Goal: Transaction & Acquisition: Purchase product/service

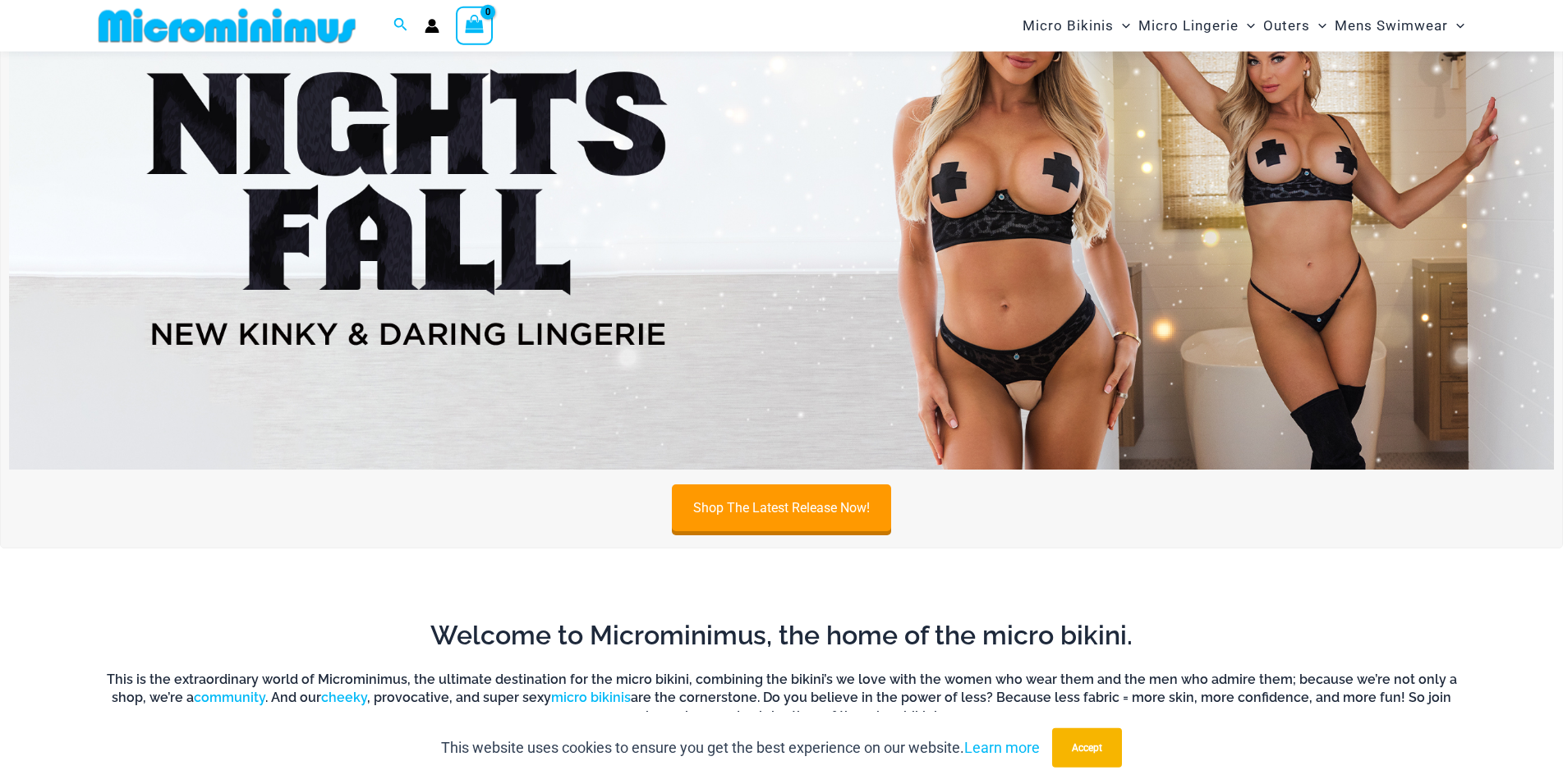
scroll to position [155, 0]
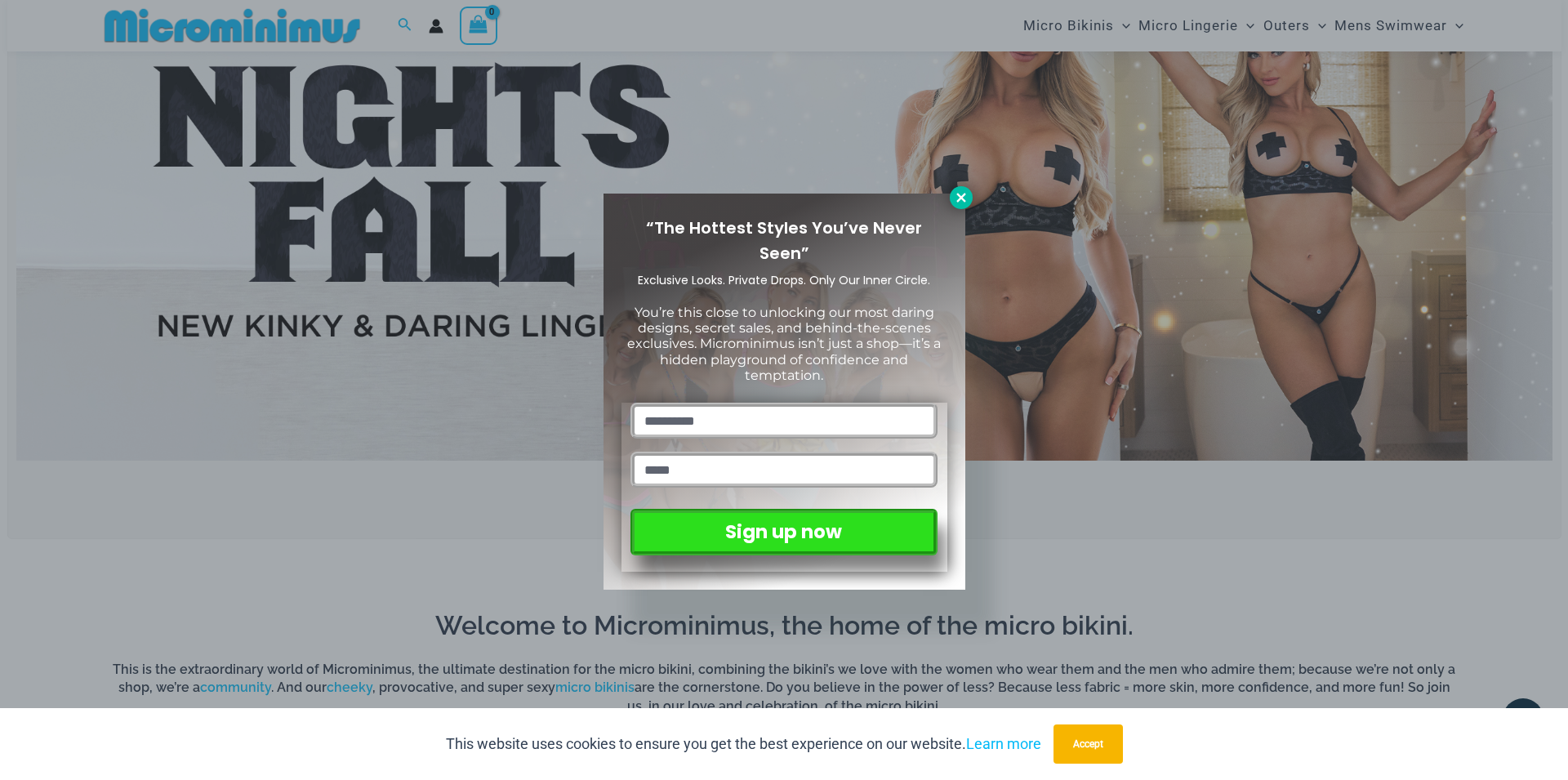
click at [965, 206] on button at bounding box center [961, 197] width 23 height 23
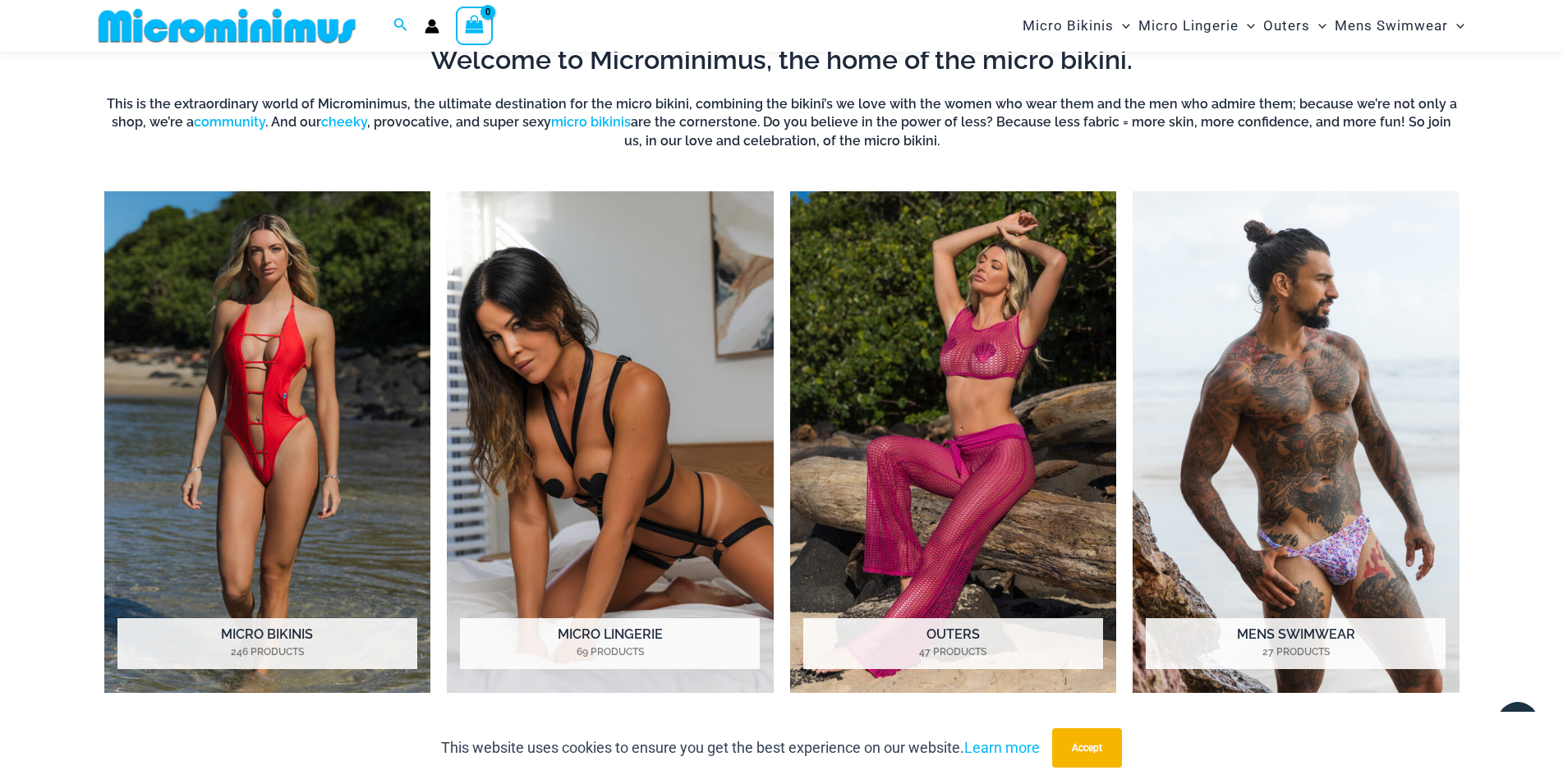
scroll to position [741, 0]
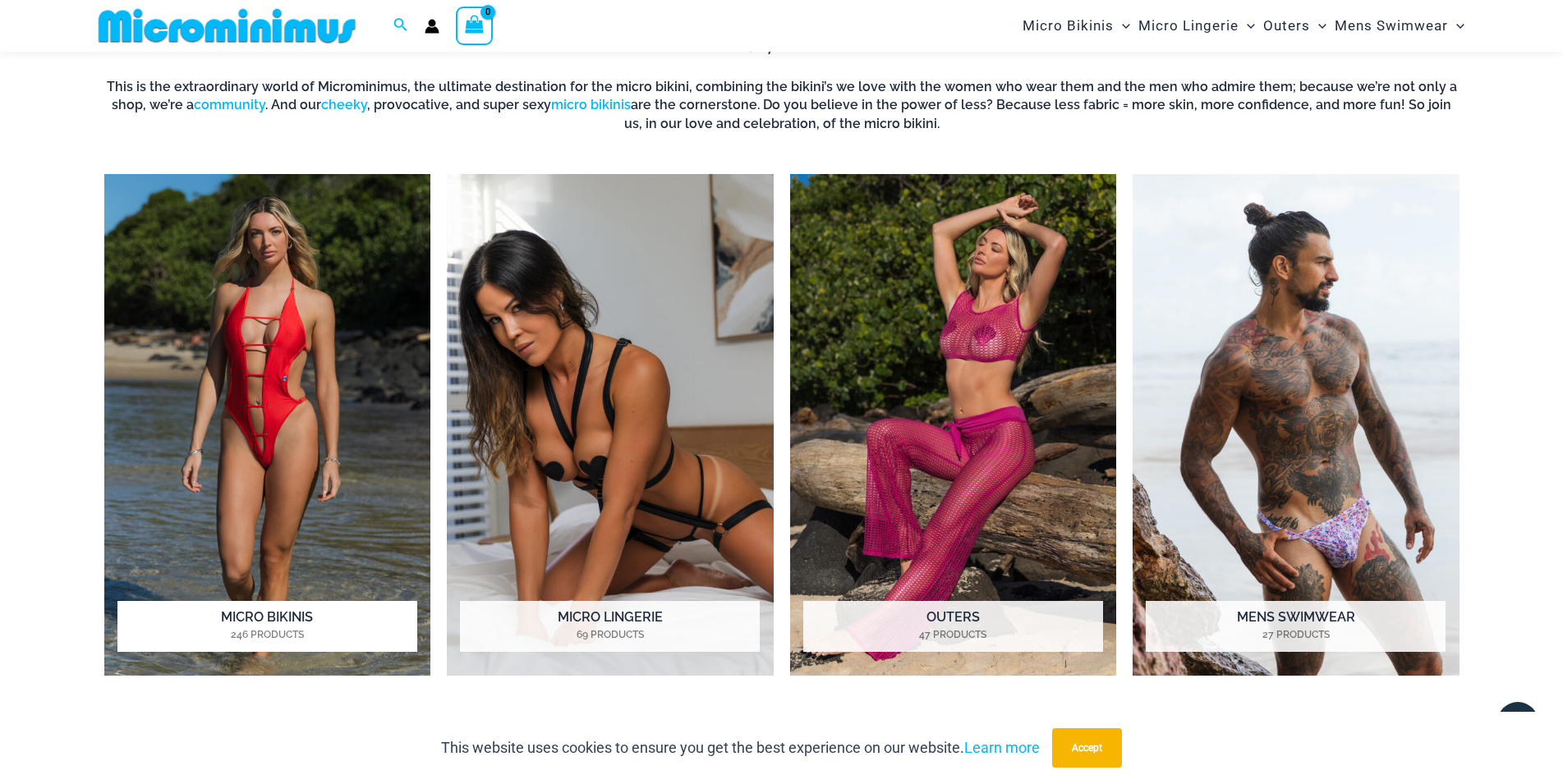
click at [255, 373] on img "Visit product category Micro Bikinis" at bounding box center [268, 424] width 327 height 501
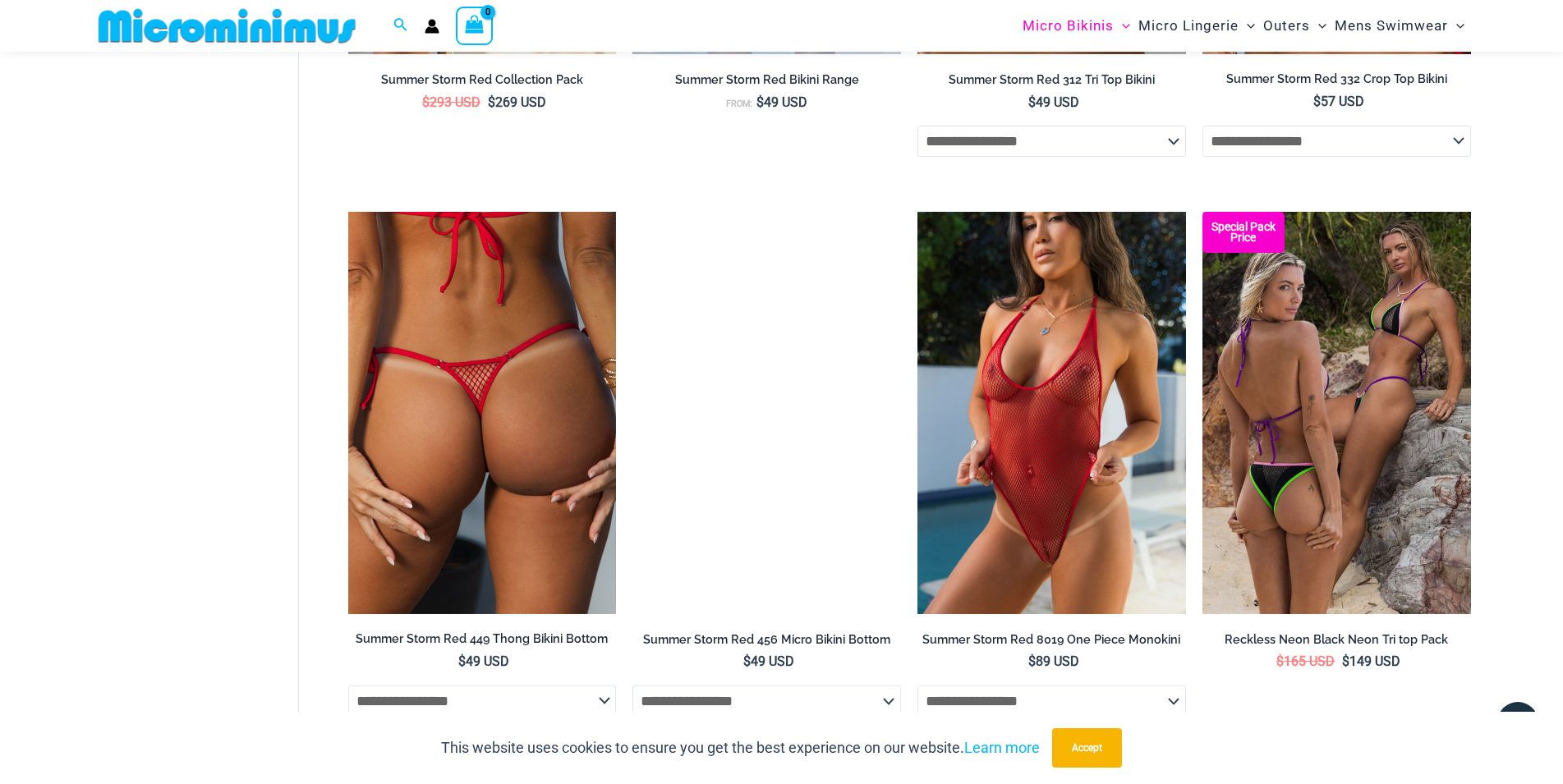
scroll to position [4258, 0]
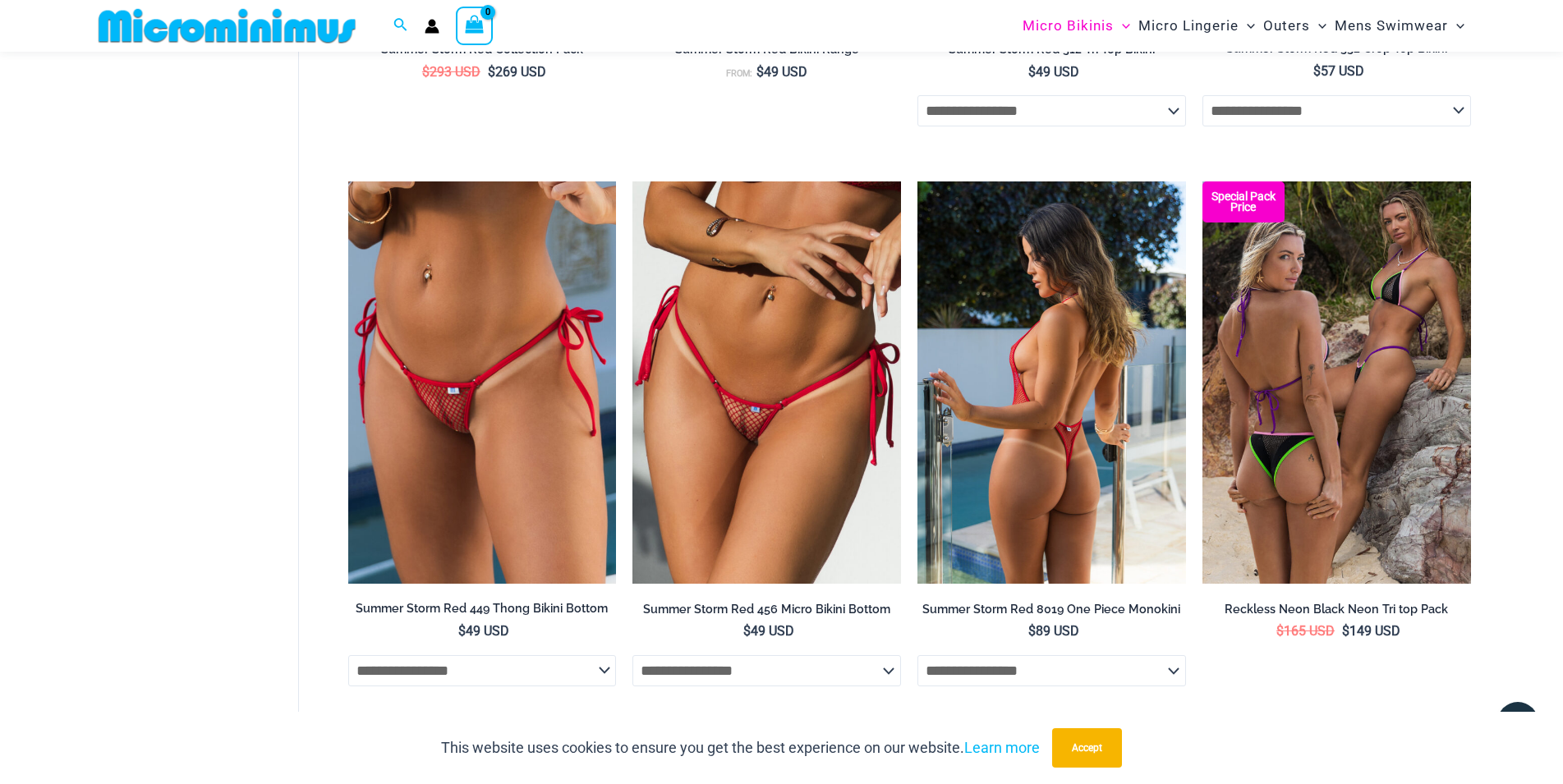
click at [1062, 451] on img at bounding box center [1052, 383] width 269 height 402
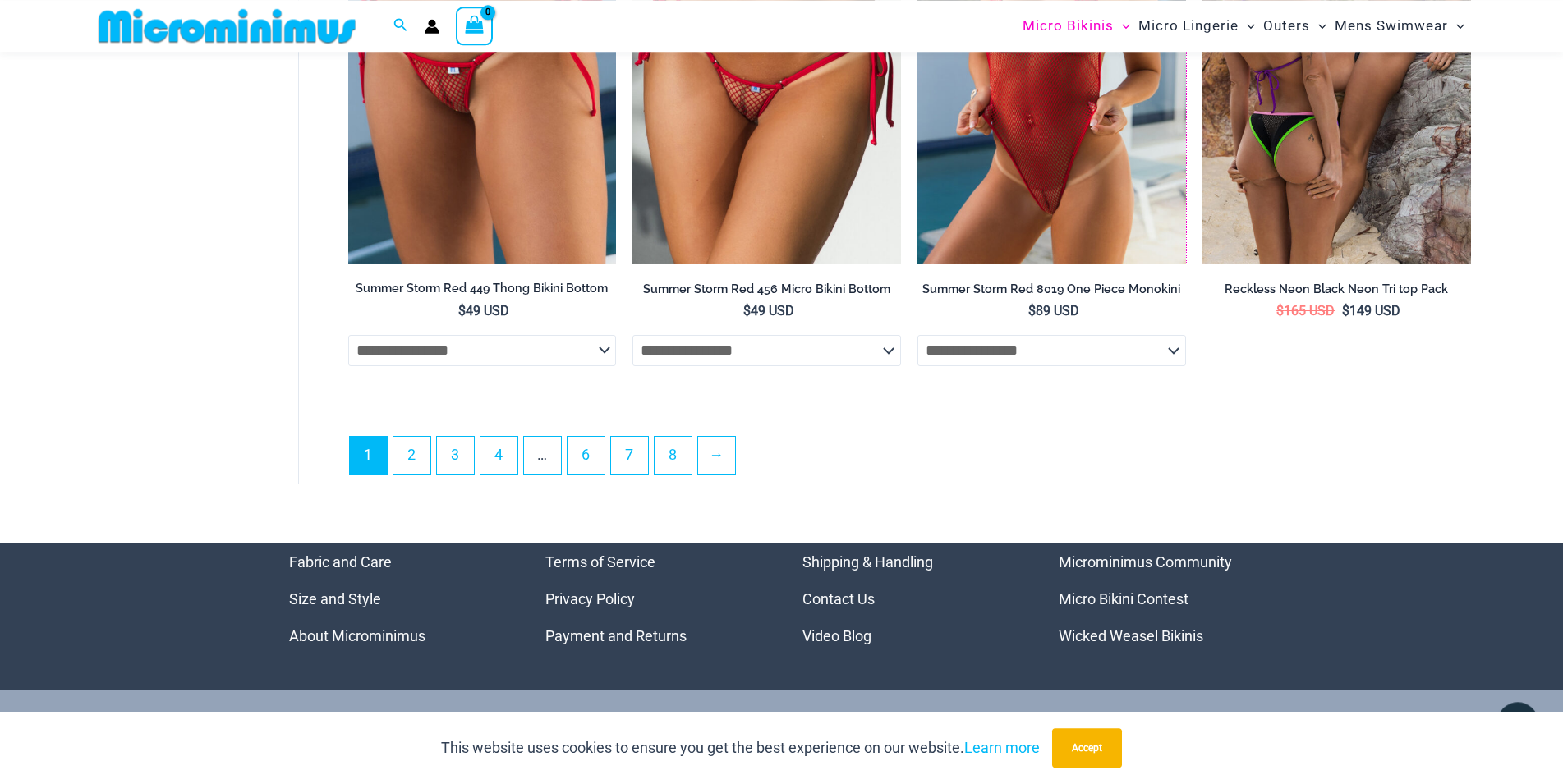
scroll to position [4593, 0]
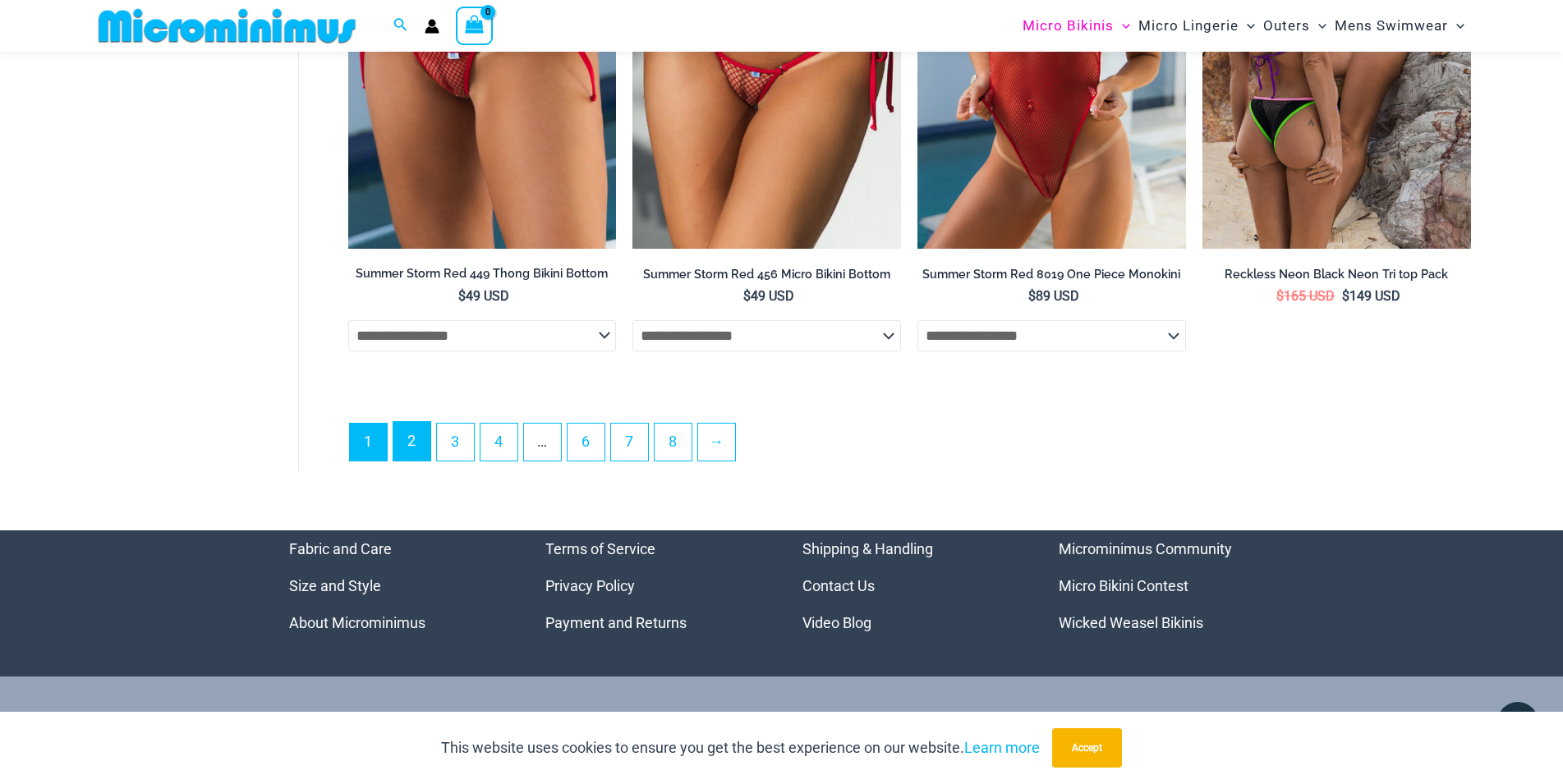
click at [418, 454] on link "2" at bounding box center [412, 441] width 37 height 39
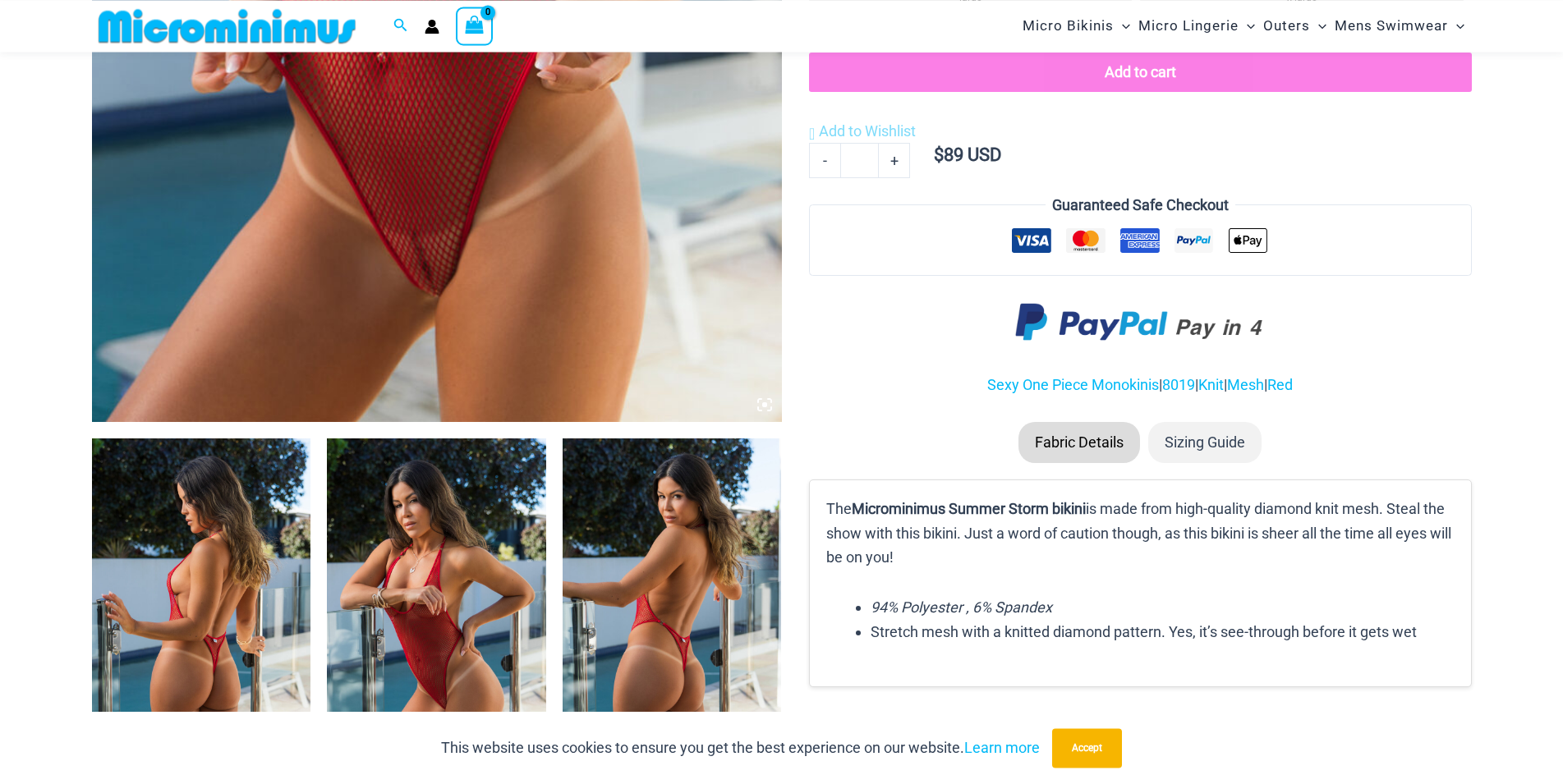
scroll to position [823, 0]
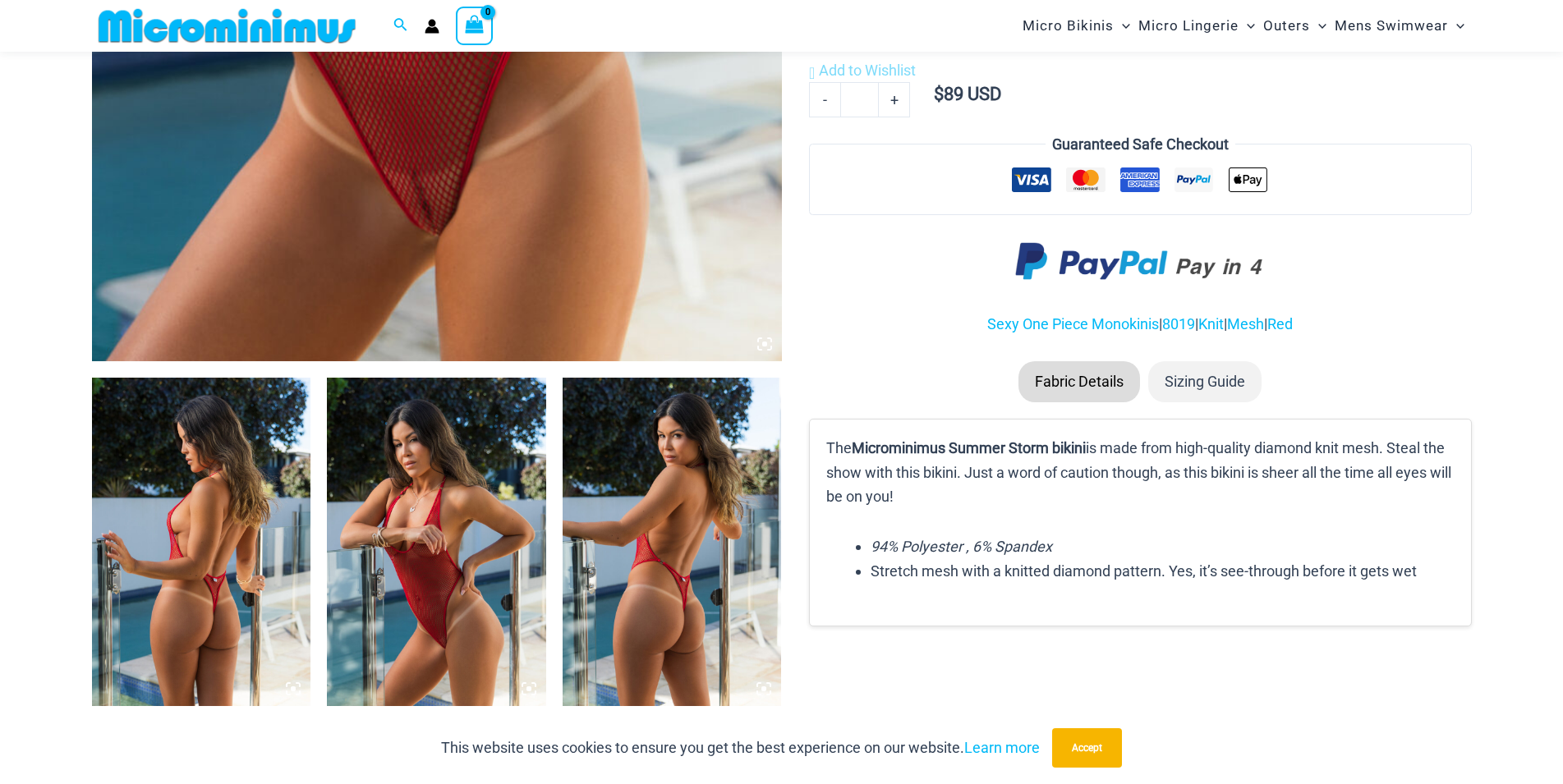
click at [264, 465] on img at bounding box center [201, 542] width 220 height 328
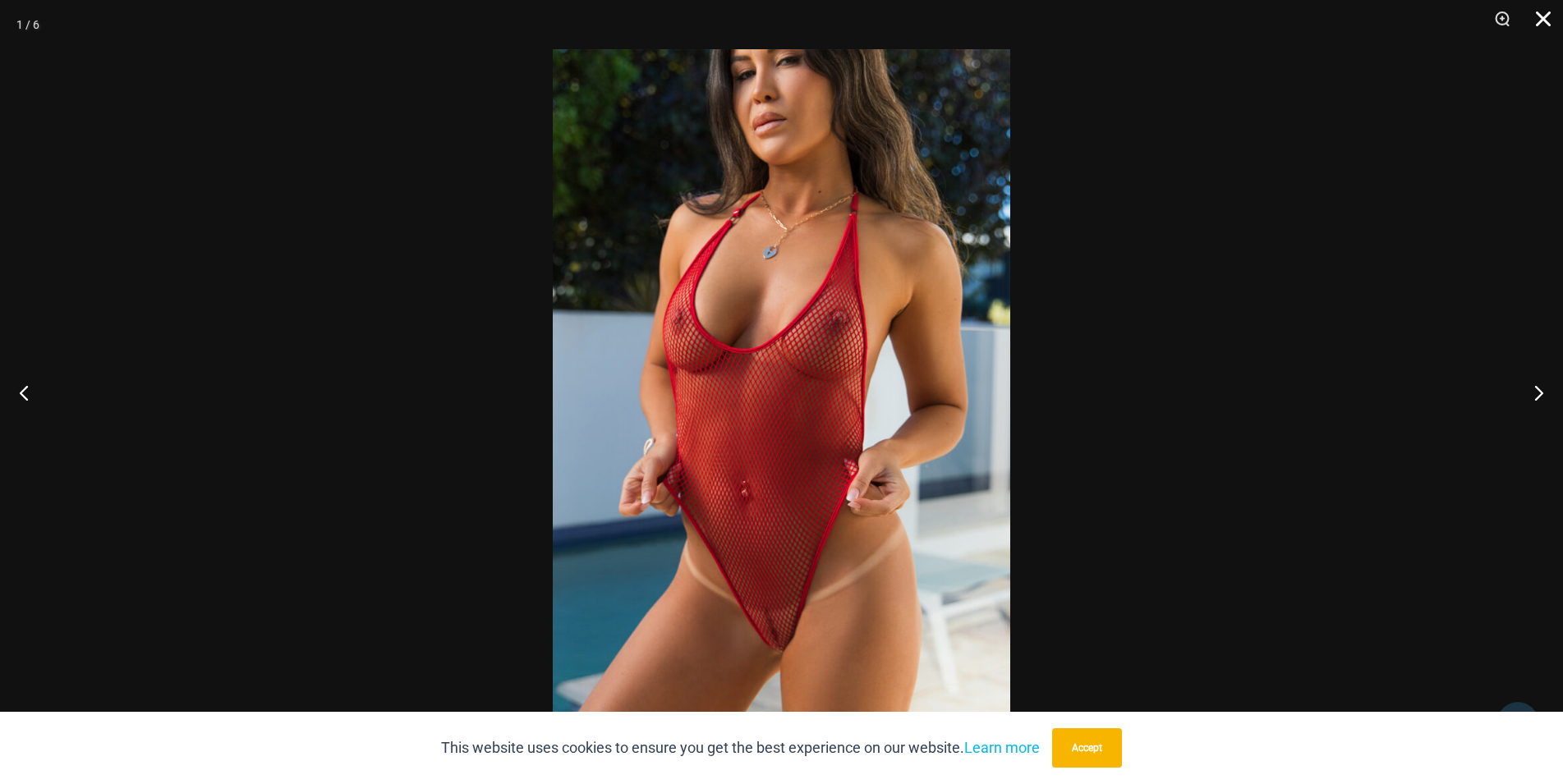
click at [1544, 12] on button "Close" at bounding box center [1538, 24] width 41 height 49
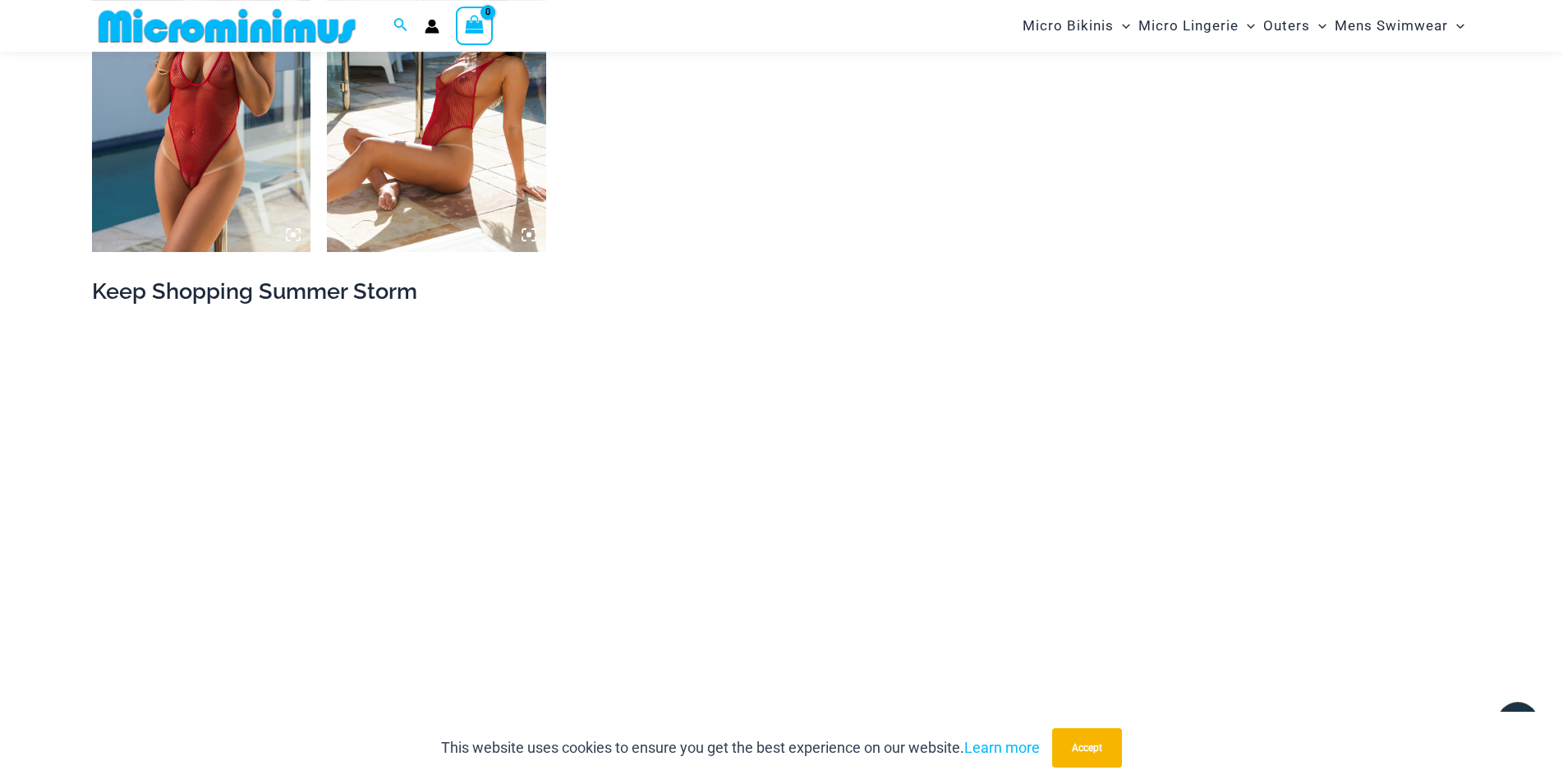
scroll to position [1661, 0]
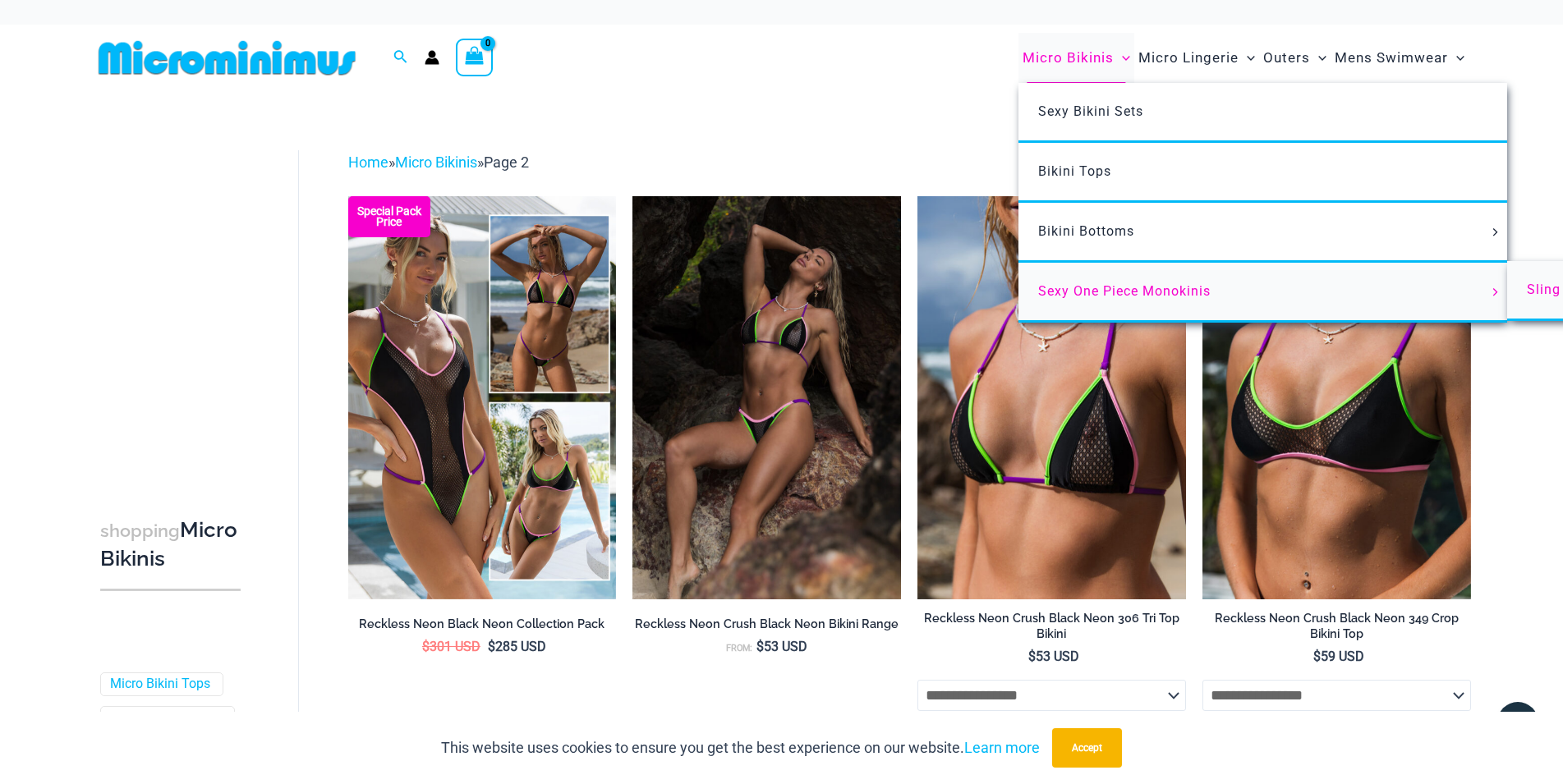
click at [1542, 290] on span "Sling Bikinis" at bounding box center [1568, 289] width 83 height 16
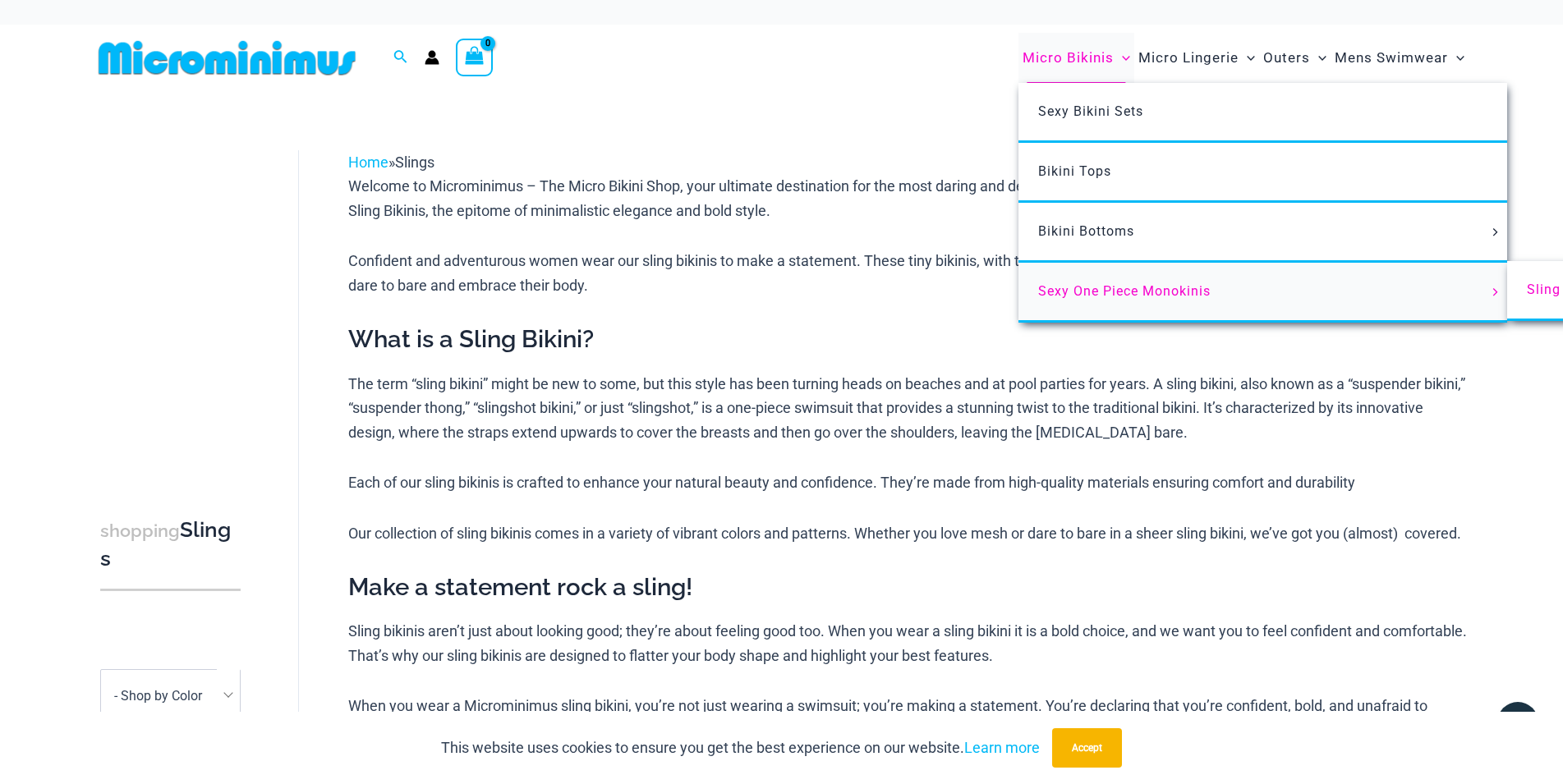
click at [1090, 280] on link "Sexy One Piece Monokinis" at bounding box center [1263, 293] width 489 height 60
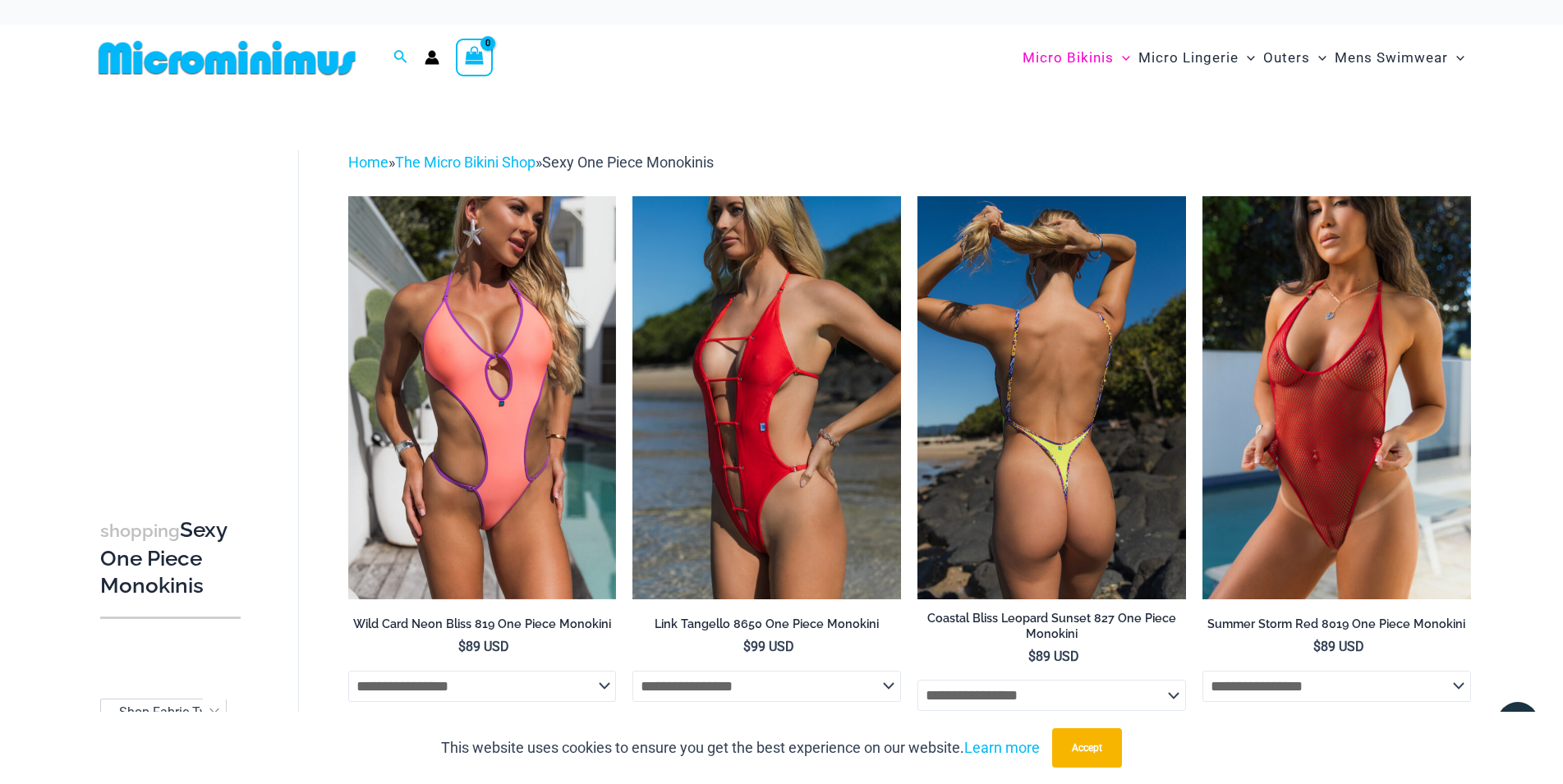
click at [1096, 303] on img at bounding box center [1052, 398] width 269 height 402
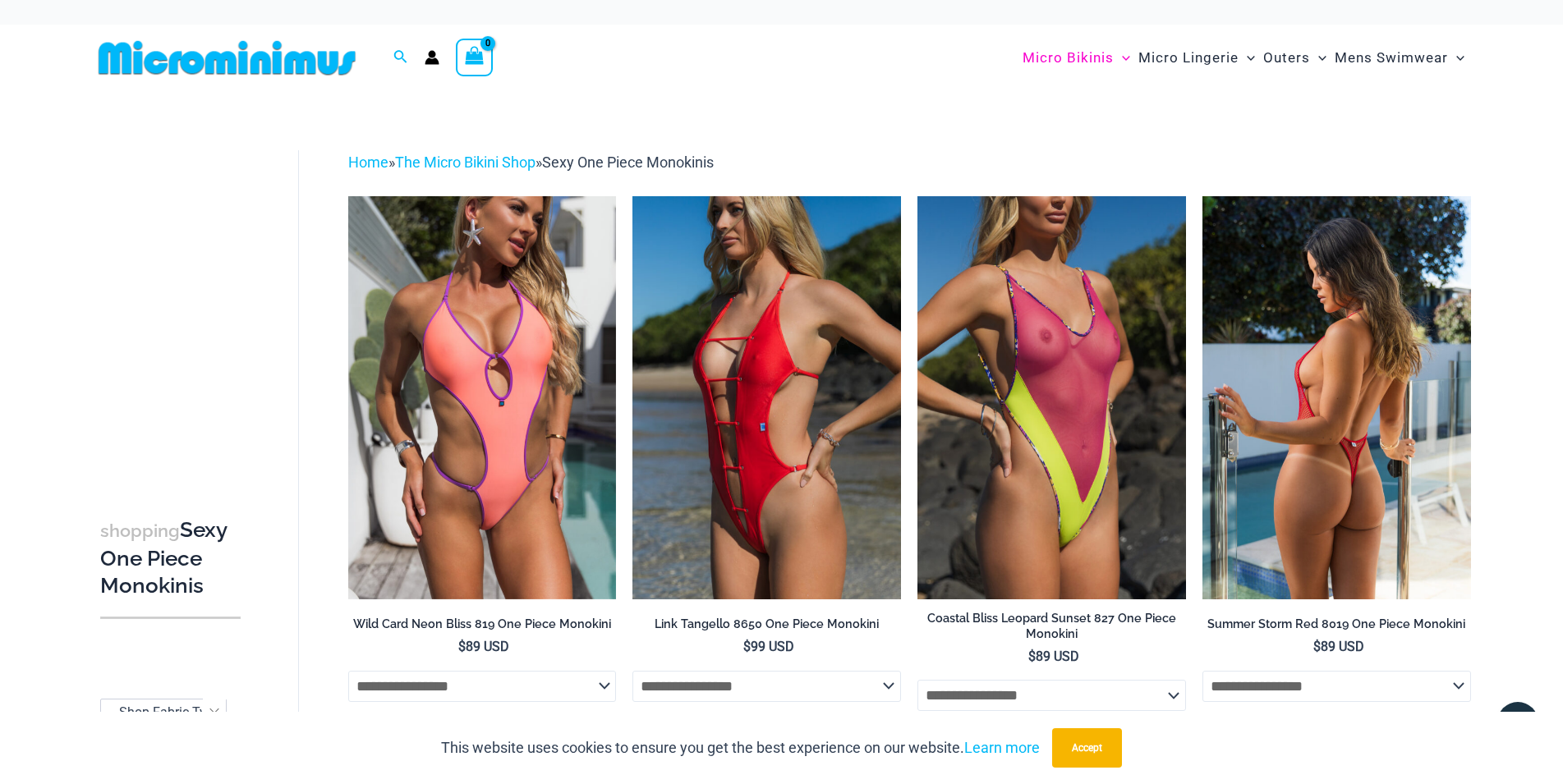
click at [1276, 307] on img at bounding box center [1337, 398] width 269 height 402
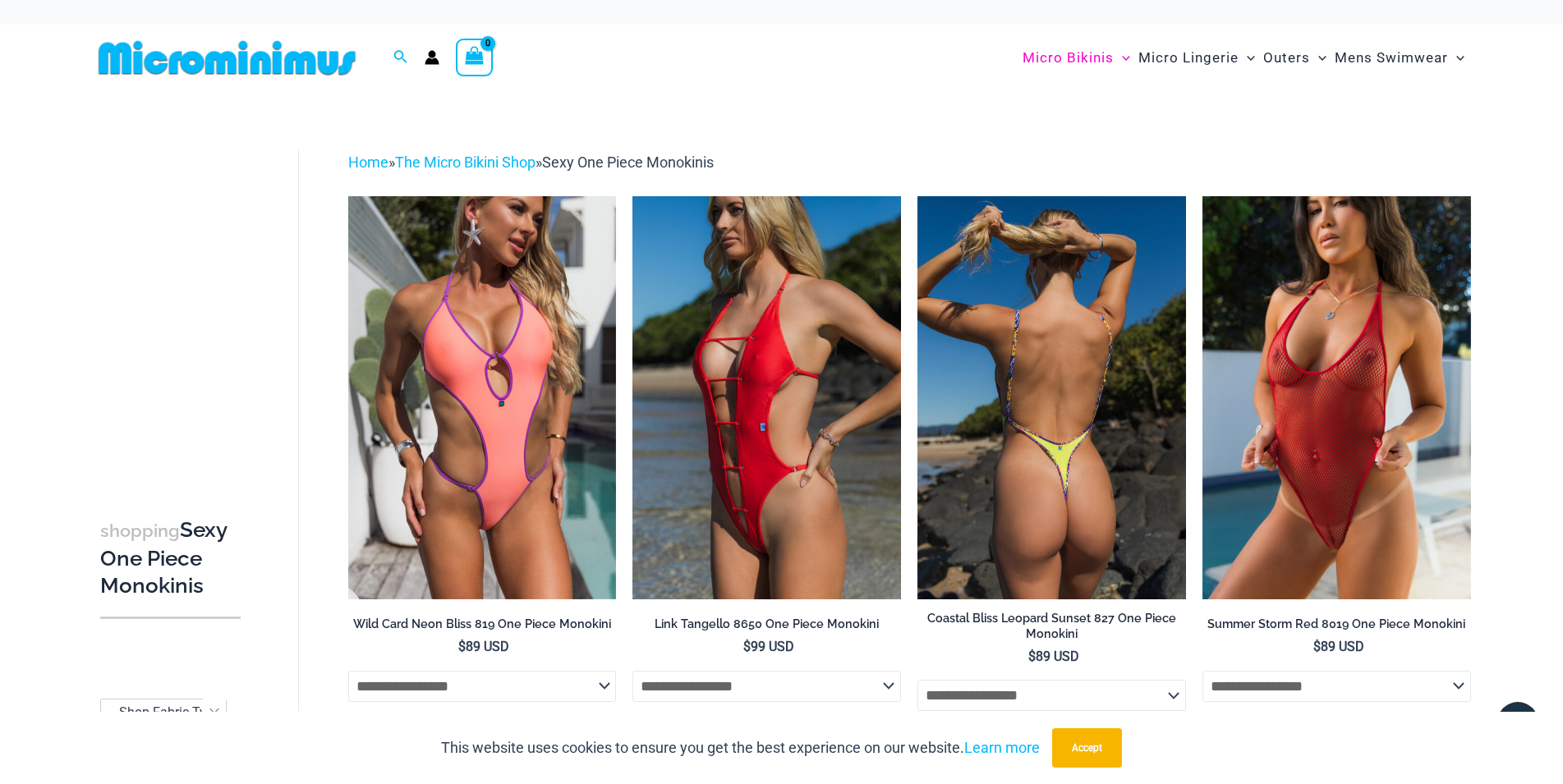
click at [1003, 410] on img at bounding box center [1052, 398] width 269 height 402
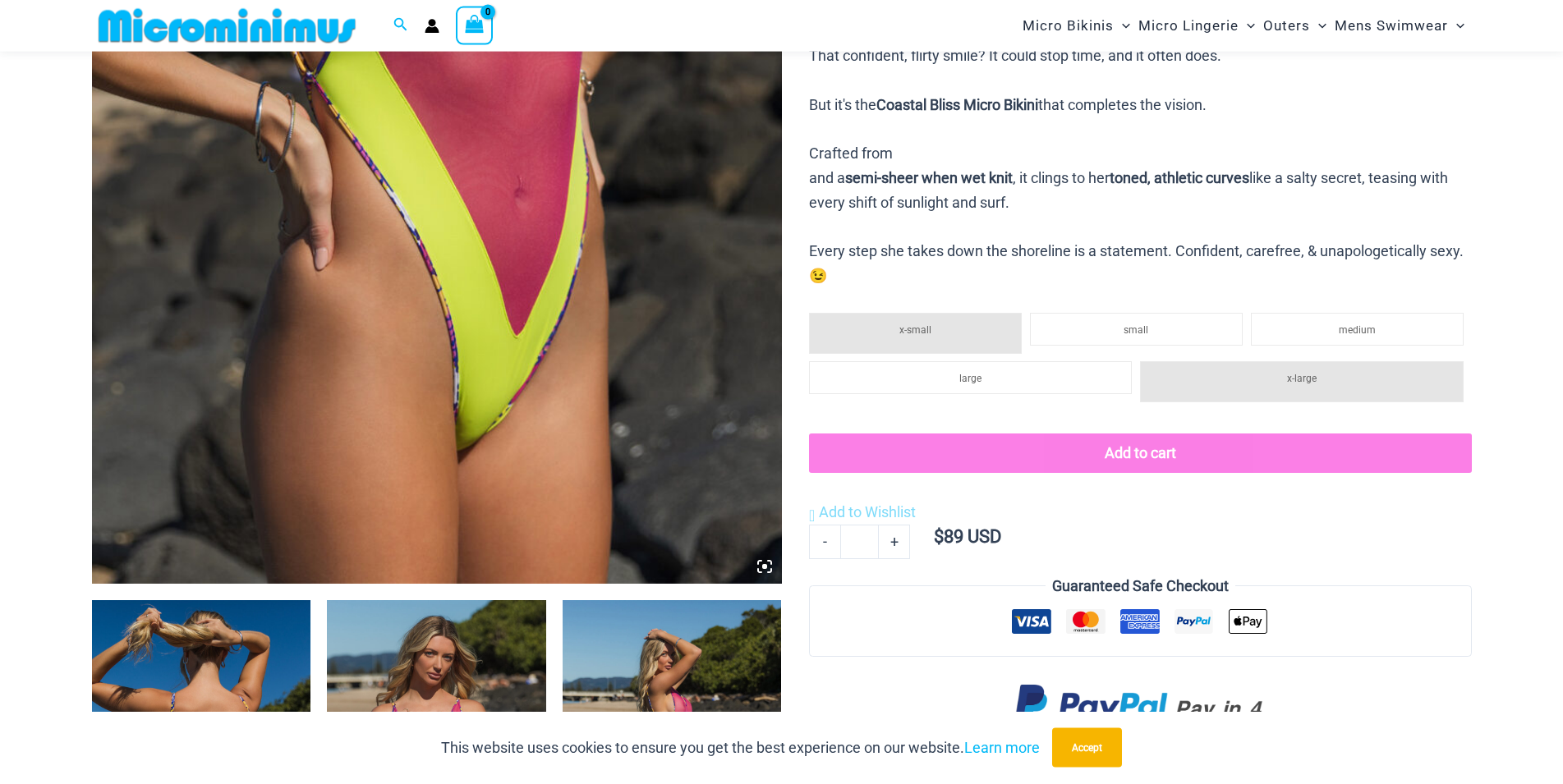
scroll to position [991, 0]
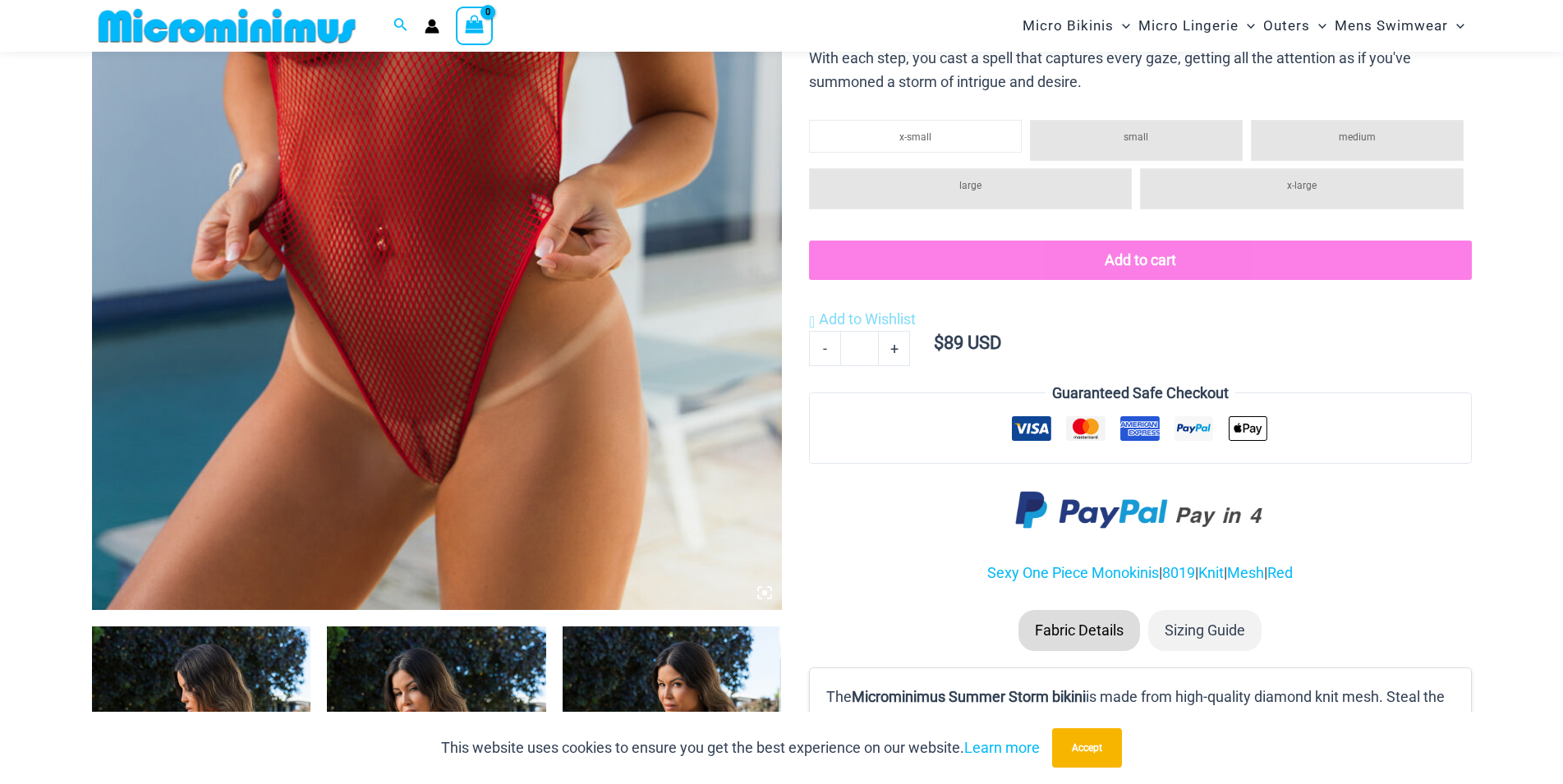
scroll to position [909, 0]
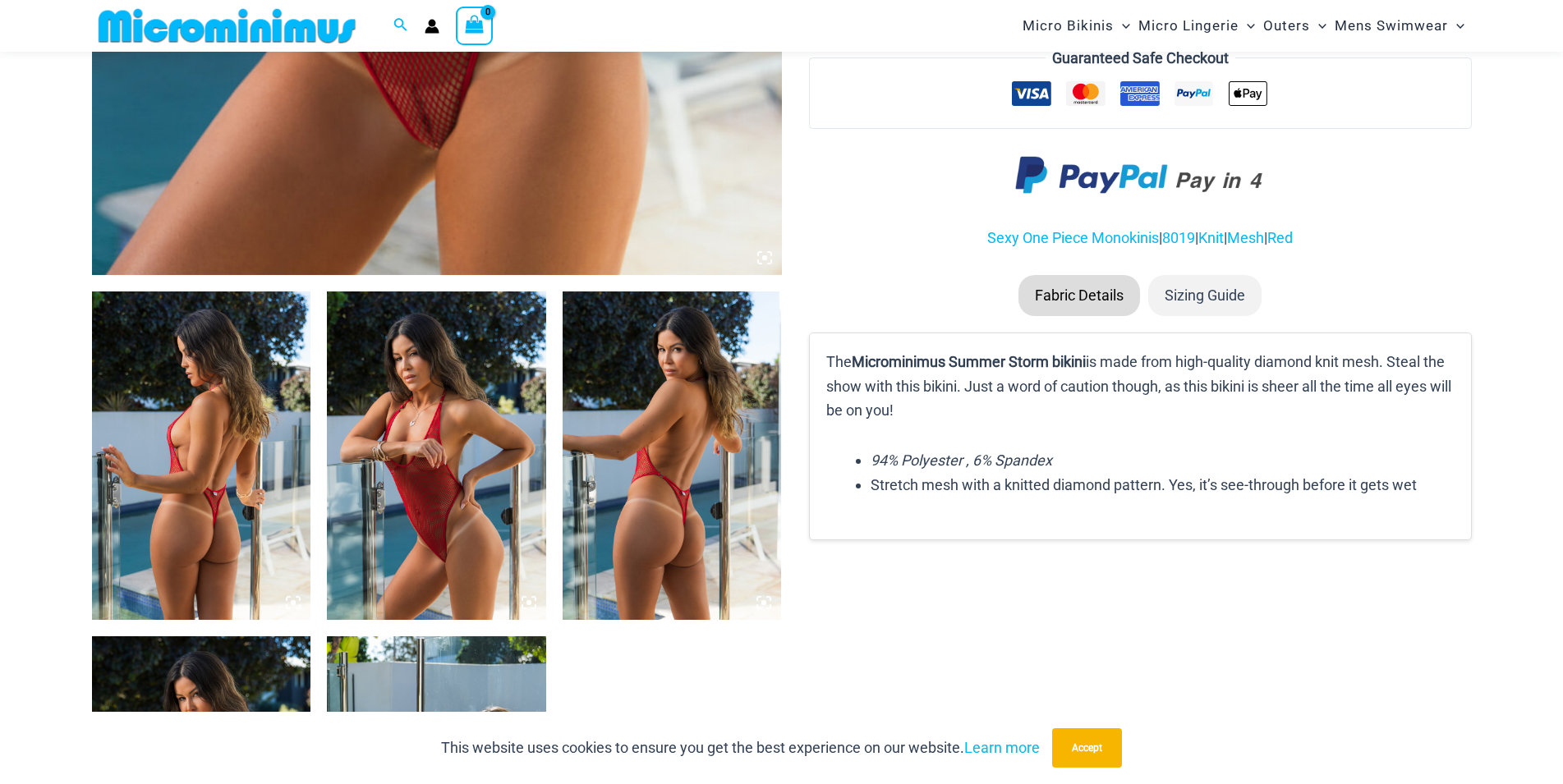
click at [659, 486] on img at bounding box center [672, 456] width 220 height 328
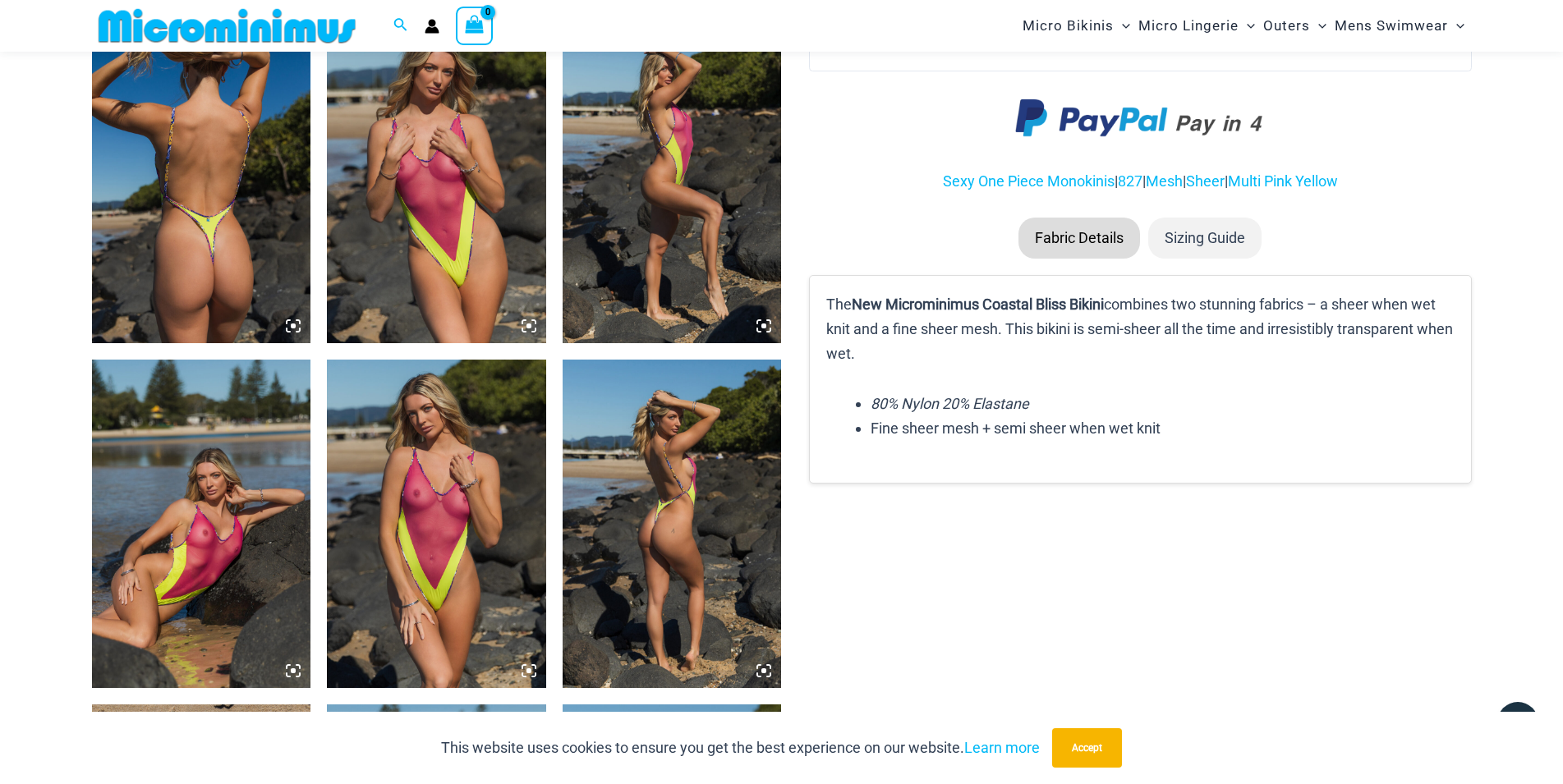
scroll to position [1074, 0]
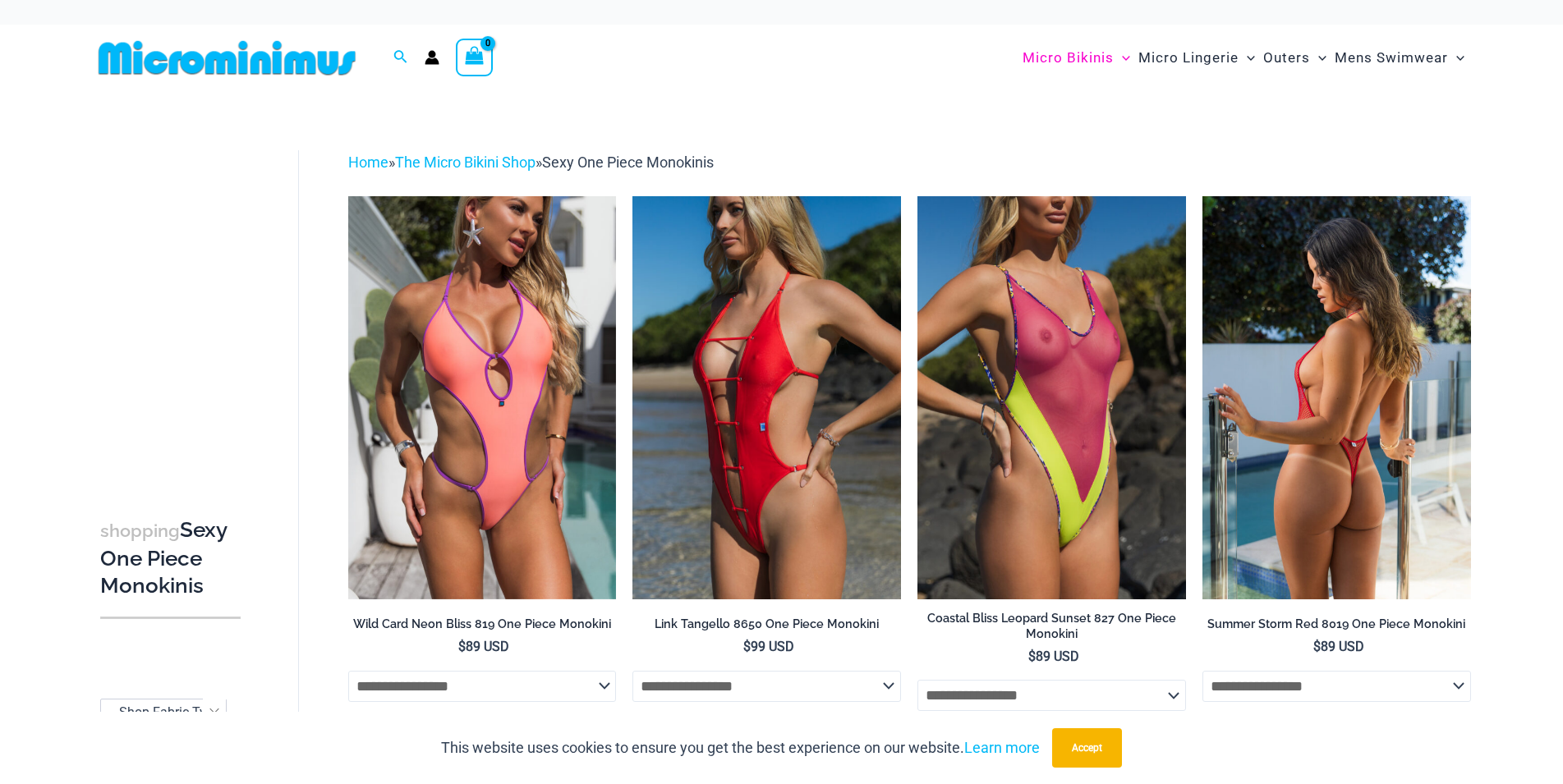
click at [1301, 381] on img at bounding box center [1337, 398] width 269 height 402
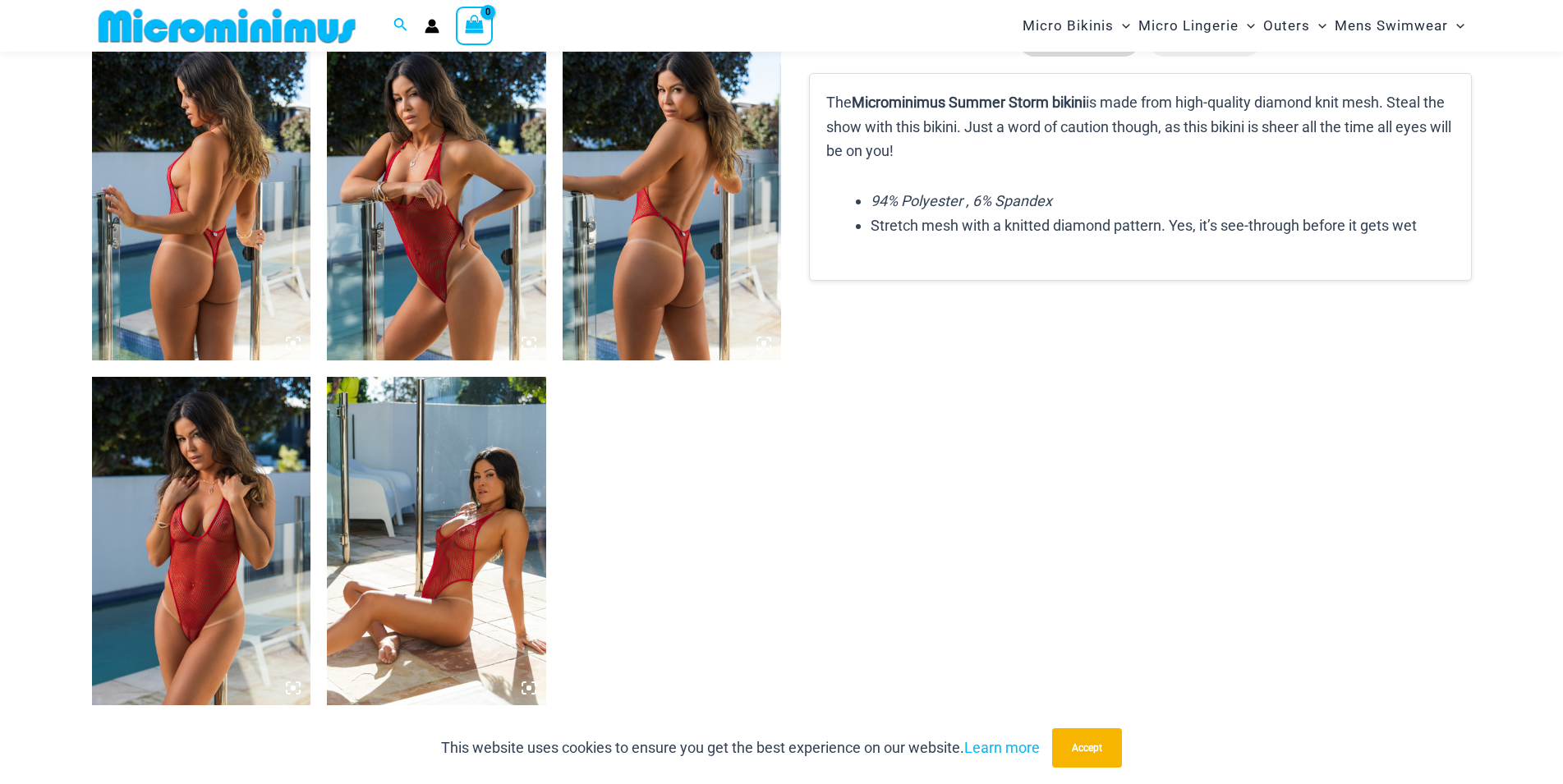
scroll to position [1242, 0]
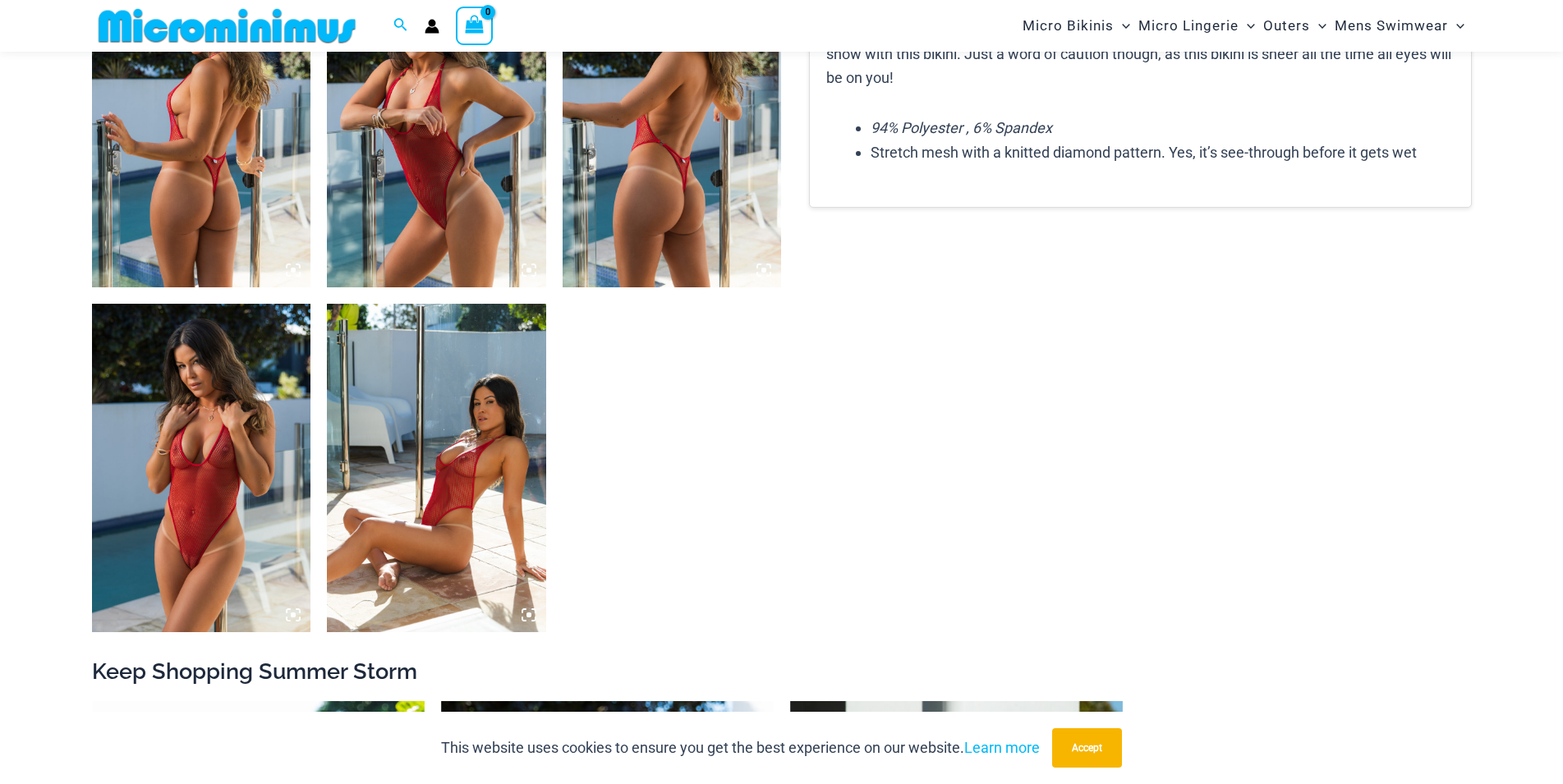
click at [223, 214] on img at bounding box center [201, 123] width 220 height 328
